Goal: Obtain resource: Download file/media

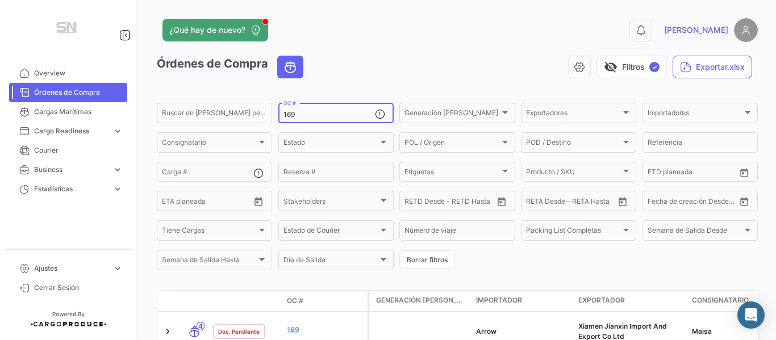
click at [353, 113] on input "169" at bounding box center [328, 115] width 91 height 8
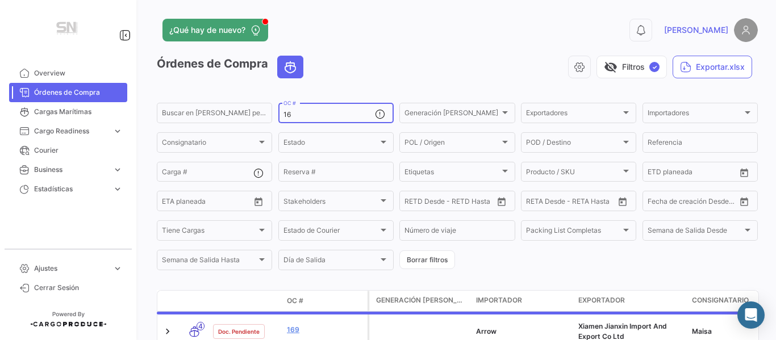
type input "1"
click at [427, 262] on button "Borrar filtros" at bounding box center [427, 259] width 56 height 19
click at [324, 115] on input "OC #" at bounding box center [328, 115] width 91 height 8
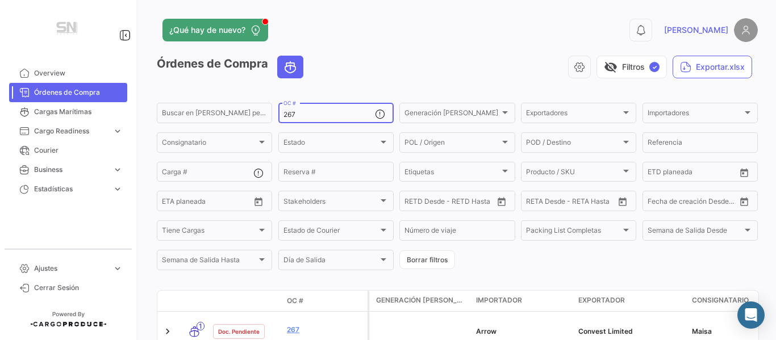
type input "267"
click at [449, 57] on div "visibility_off Filtros ✓ Exportar.xlsx" at bounding box center [534, 67] width 445 height 23
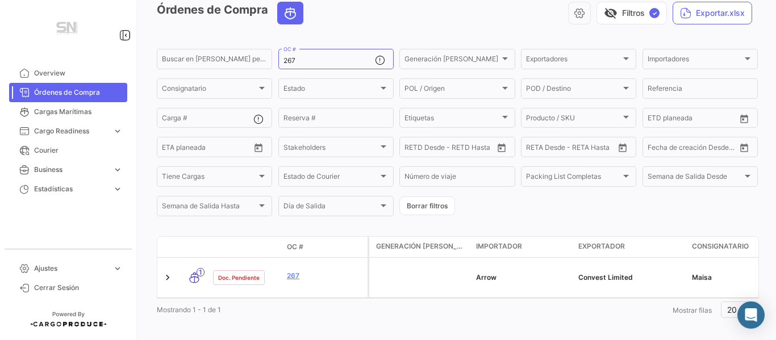
scroll to position [61, 0]
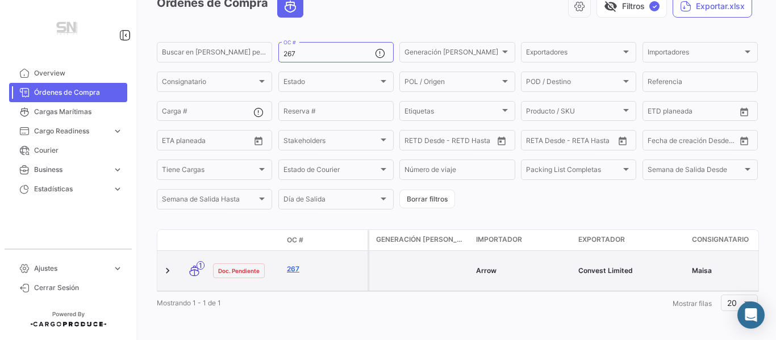
click at [294, 264] on link "267" at bounding box center [325, 269] width 76 height 10
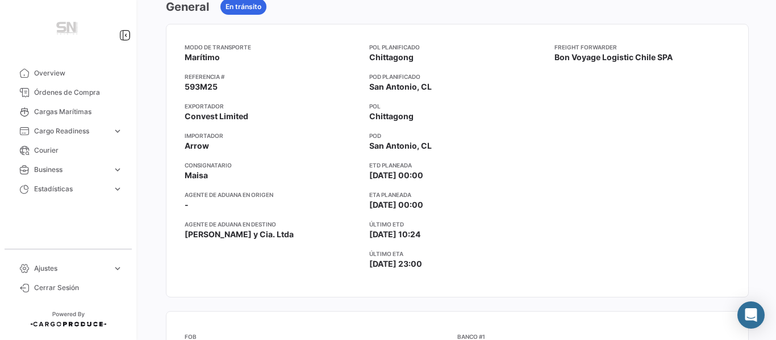
scroll to position [91, 0]
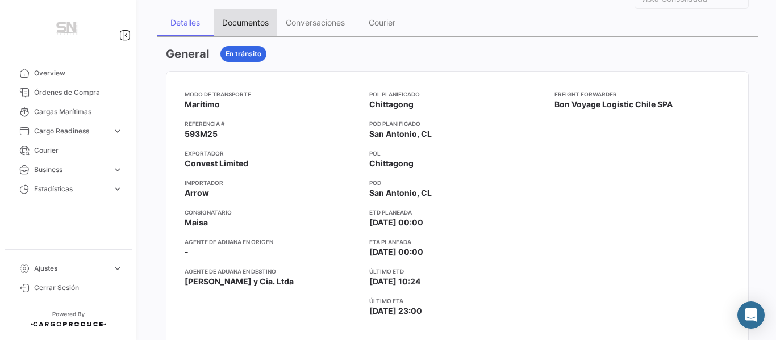
click at [250, 18] on div "Documentos" at bounding box center [245, 23] width 47 height 10
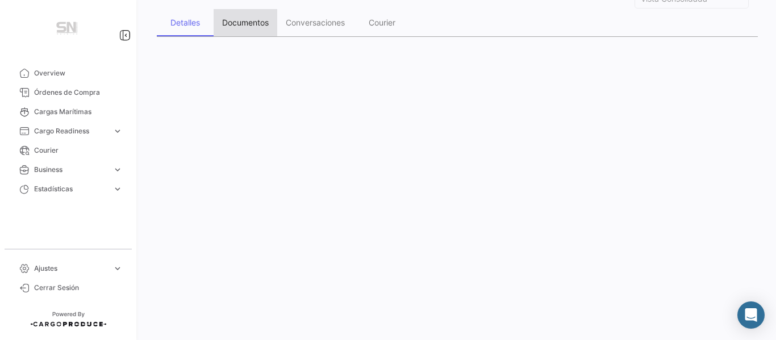
scroll to position [0, 0]
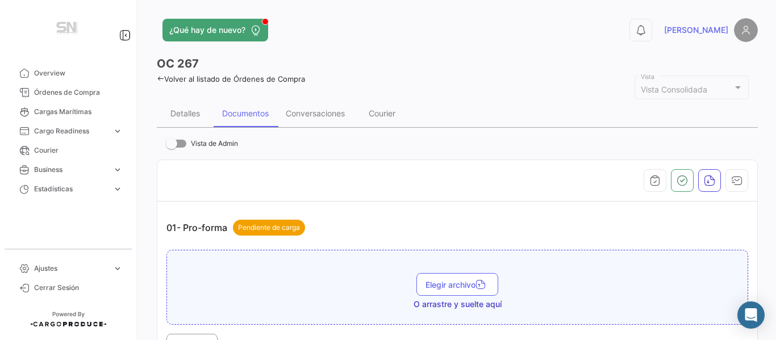
click at [372, 186] on div at bounding box center [456, 180] width 581 height 23
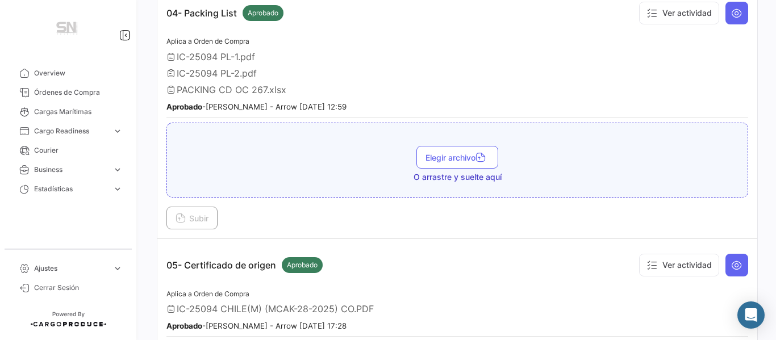
scroll to position [818, 0]
click at [734, 9] on icon at bounding box center [736, 13] width 11 height 11
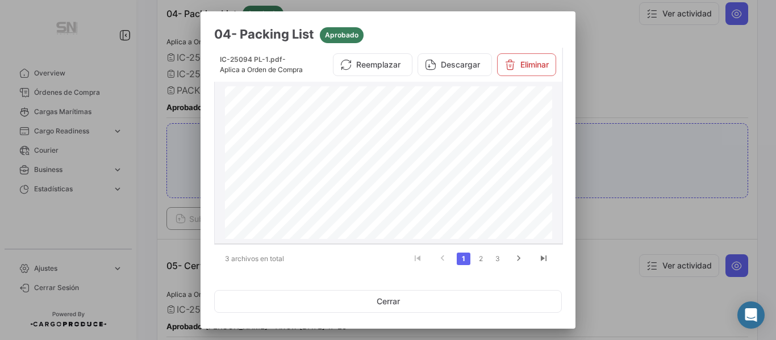
scroll to position [68, 0]
click at [460, 66] on button "Descargar" at bounding box center [454, 64] width 74 height 23
click at [651, 51] on div at bounding box center [388, 170] width 776 height 340
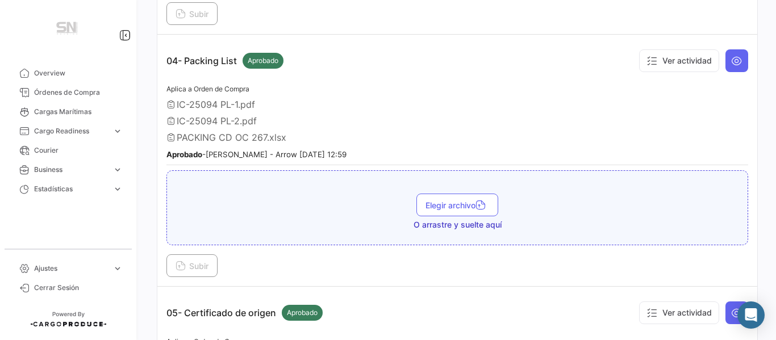
scroll to position [750, 0]
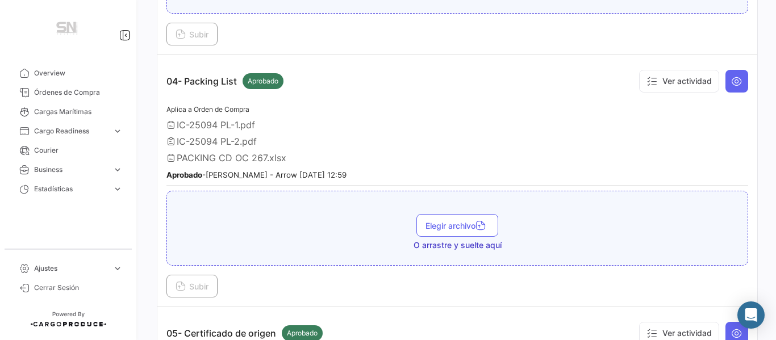
click at [227, 144] on span "IC-25094 PL-2.pdf" at bounding box center [217, 141] width 80 height 11
click at [204, 119] on span "IC-25094 PL-1.pdf" at bounding box center [216, 124] width 78 height 11
drag, startPoint x: 192, startPoint y: 120, endPoint x: 200, endPoint y: 158, distance: 38.9
click at [200, 158] on div "Aplica a Orden de Compra IC-25094 PL-1.pdf IC-25094 PL-2.pdf PACKING CD OC 267.…" at bounding box center [456, 144] width 581 height 82
click at [200, 158] on span "PACKING CD OC 267.xlsx" at bounding box center [232, 157] width 110 height 11
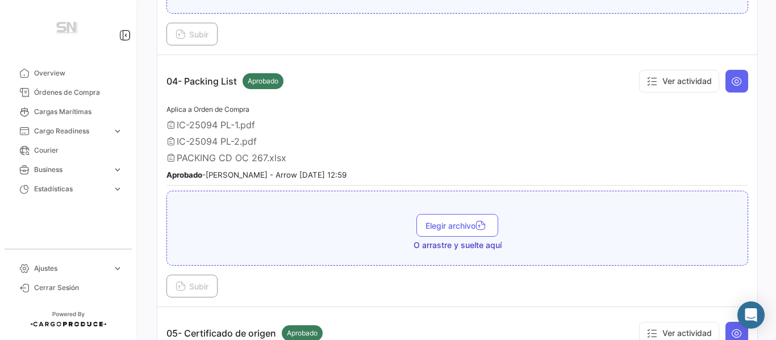
click at [386, 124] on div "IC-25094 PL-1.pdf" at bounding box center [456, 124] width 581 height 11
click at [731, 84] on icon at bounding box center [736, 81] width 11 height 11
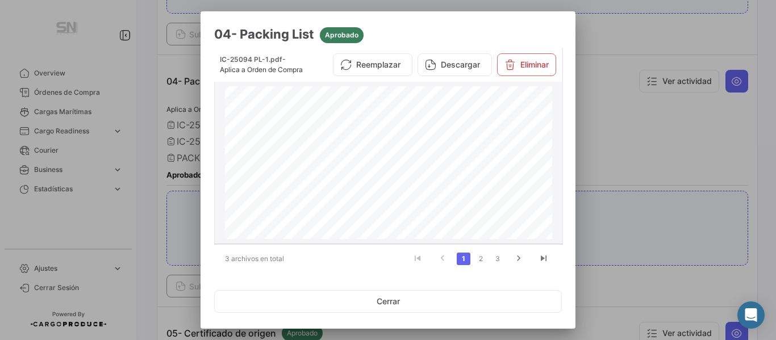
scroll to position [114, 0]
click at [475, 261] on link "2" at bounding box center [481, 259] width 14 height 12
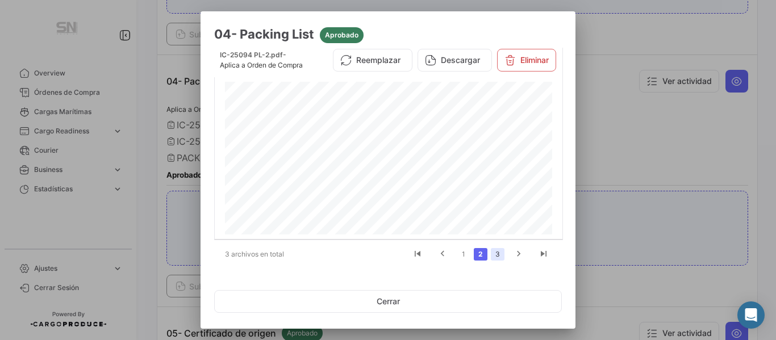
click at [491, 253] on link "3" at bounding box center [498, 254] width 14 height 12
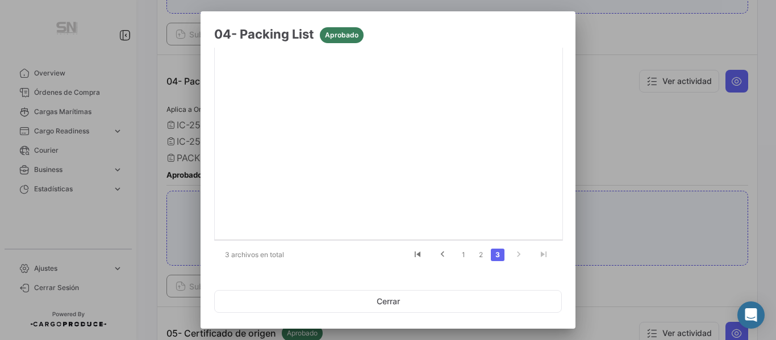
scroll to position [124, 0]
click at [475, 259] on link "2" at bounding box center [481, 254] width 14 height 12
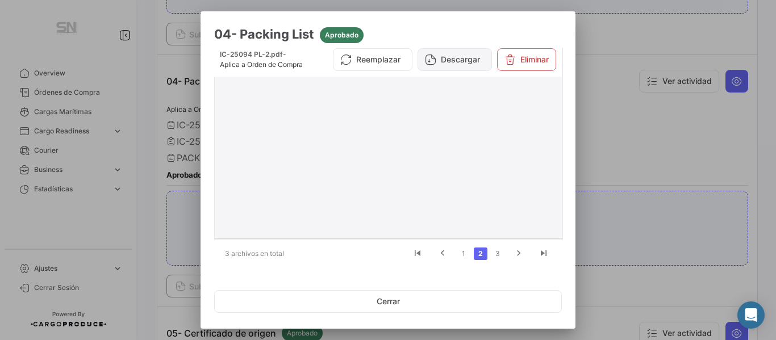
click at [451, 65] on button "Descargar" at bounding box center [454, 59] width 74 height 23
click at [609, 31] on div at bounding box center [388, 170] width 776 height 340
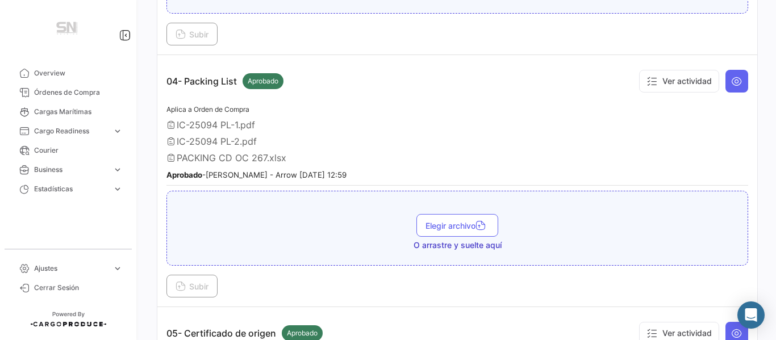
click at [169, 126] on icon at bounding box center [170, 124] width 9 height 9
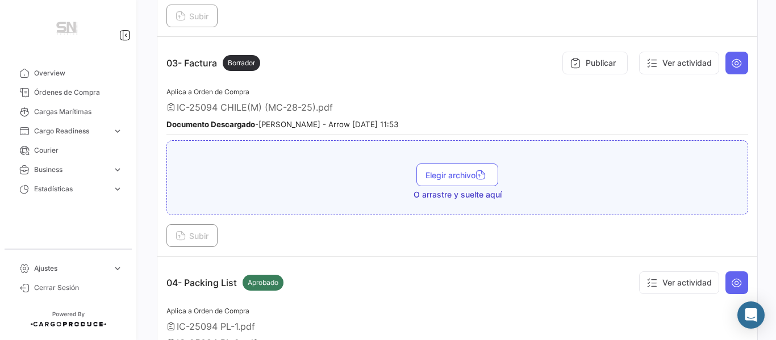
scroll to position [542, 0]
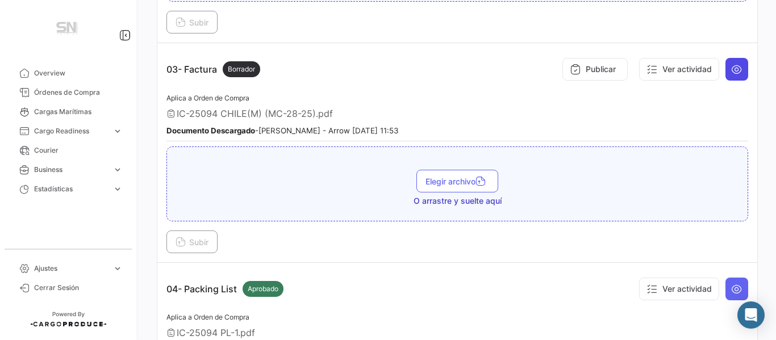
click at [731, 70] on icon at bounding box center [736, 69] width 11 height 11
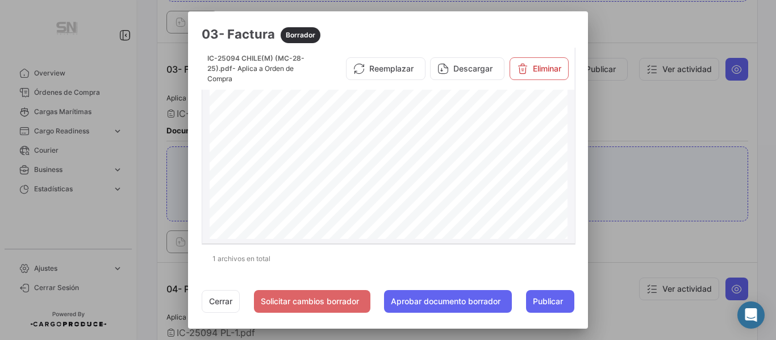
scroll to position [166, 0]
drag, startPoint x: 568, startPoint y: 161, endPoint x: 567, endPoint y: 171, distance: 10.3
click at [567, 171] on datatable-body-cell "IC-25094 CHILE(M) (MC-28-25).pdf - Aplica a Orden de Compra Reemplazar Descarga…" at bounding box center [388, 146] width 373 height 196
click at [611, 33] on div at bounding box center [388, 170] width 776 height 340
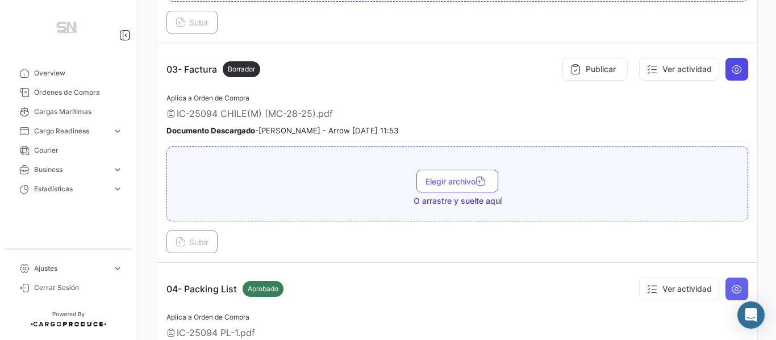
click at [736, 72] on button at bounding box center [736, 69] width 23 height 23
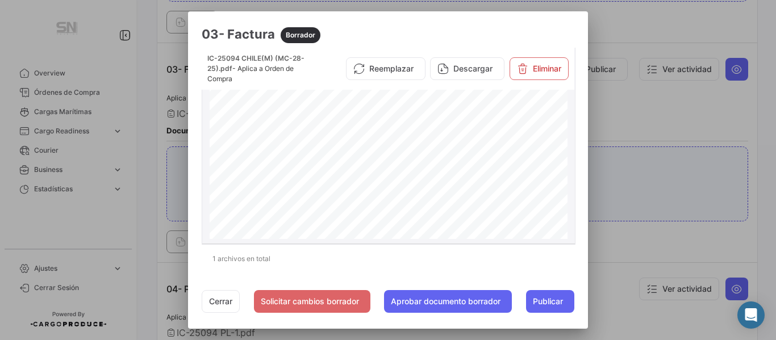
scroll to position [358, 0]
